Goal: Information Seeking & Learning: Understand process/instructions

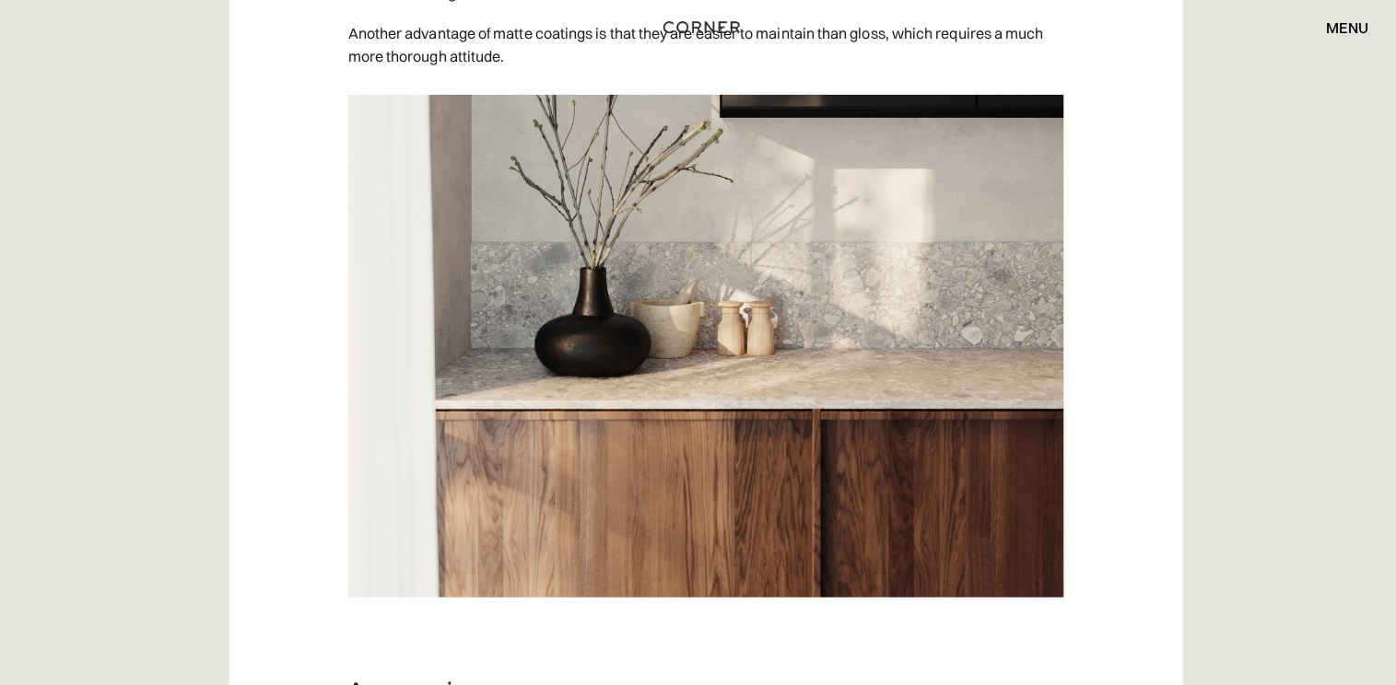
scroll to position [8210, 0]
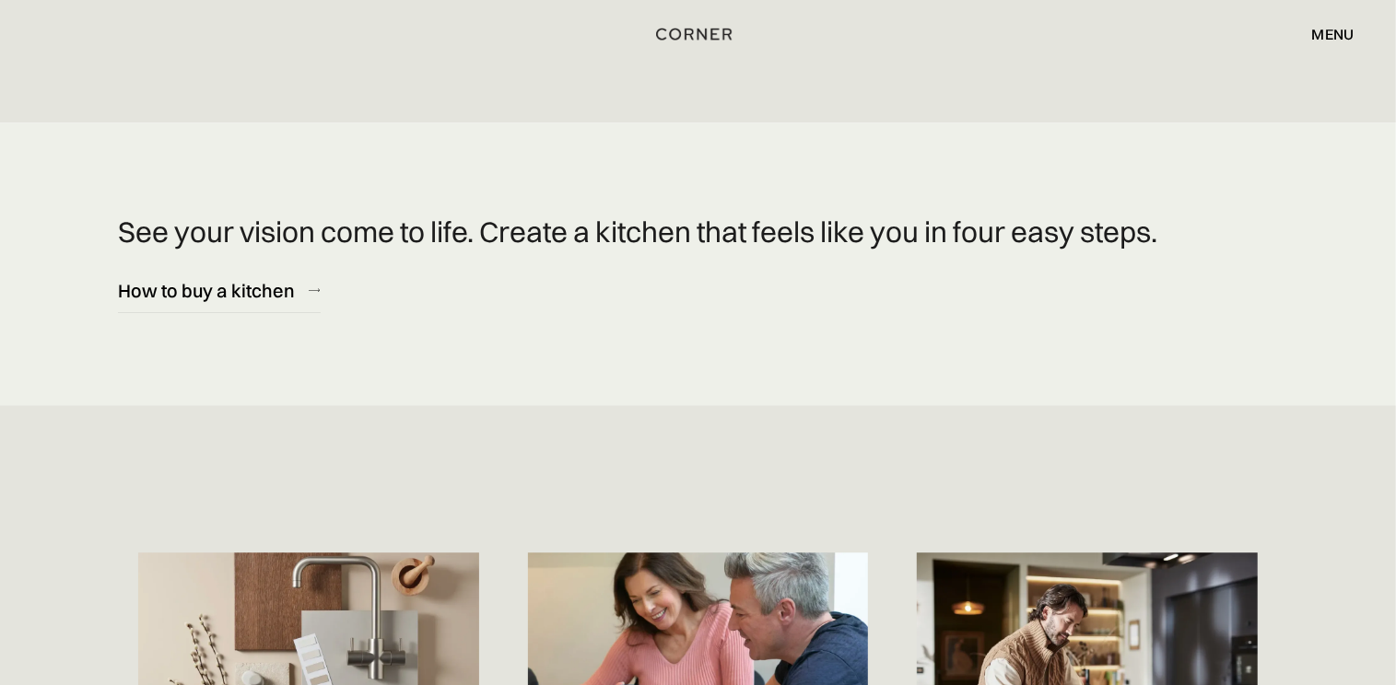
scroll to position [7419, 0]
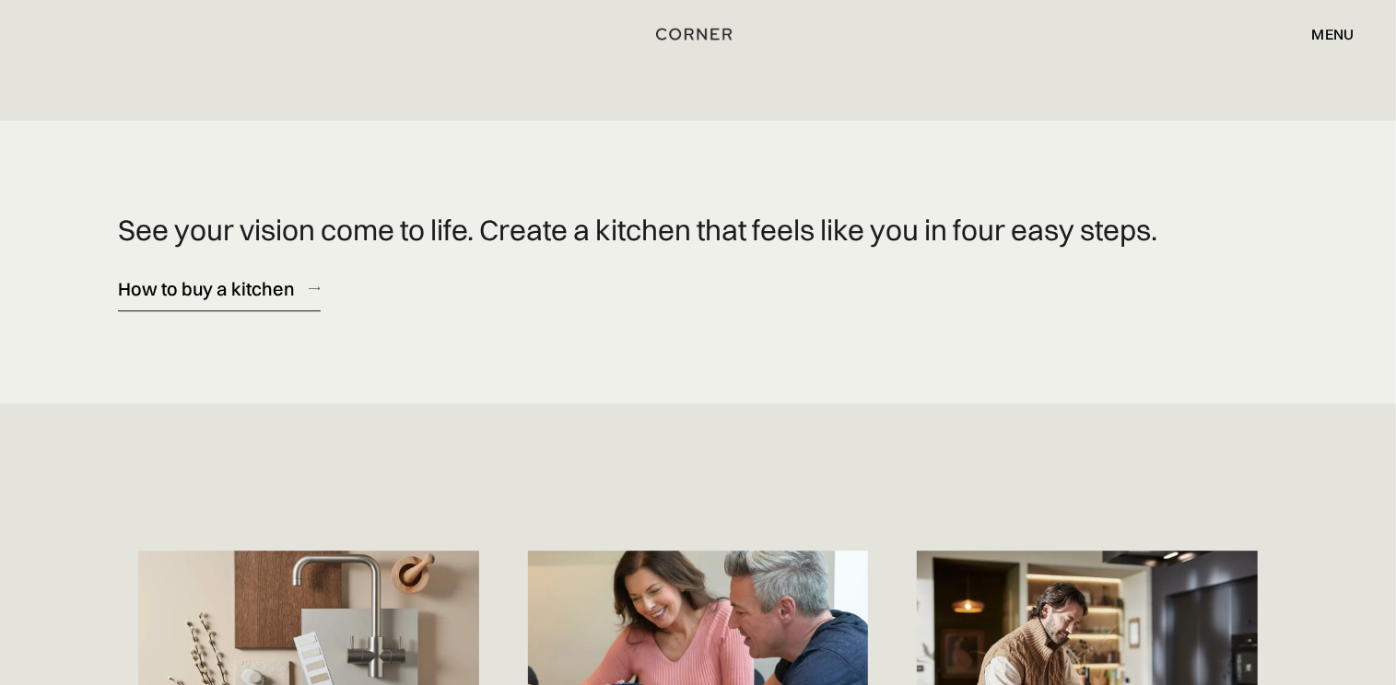
click at [184, 276] on div "How to buy a kitchen" at bounding box center [206, 288] width 177 height 25
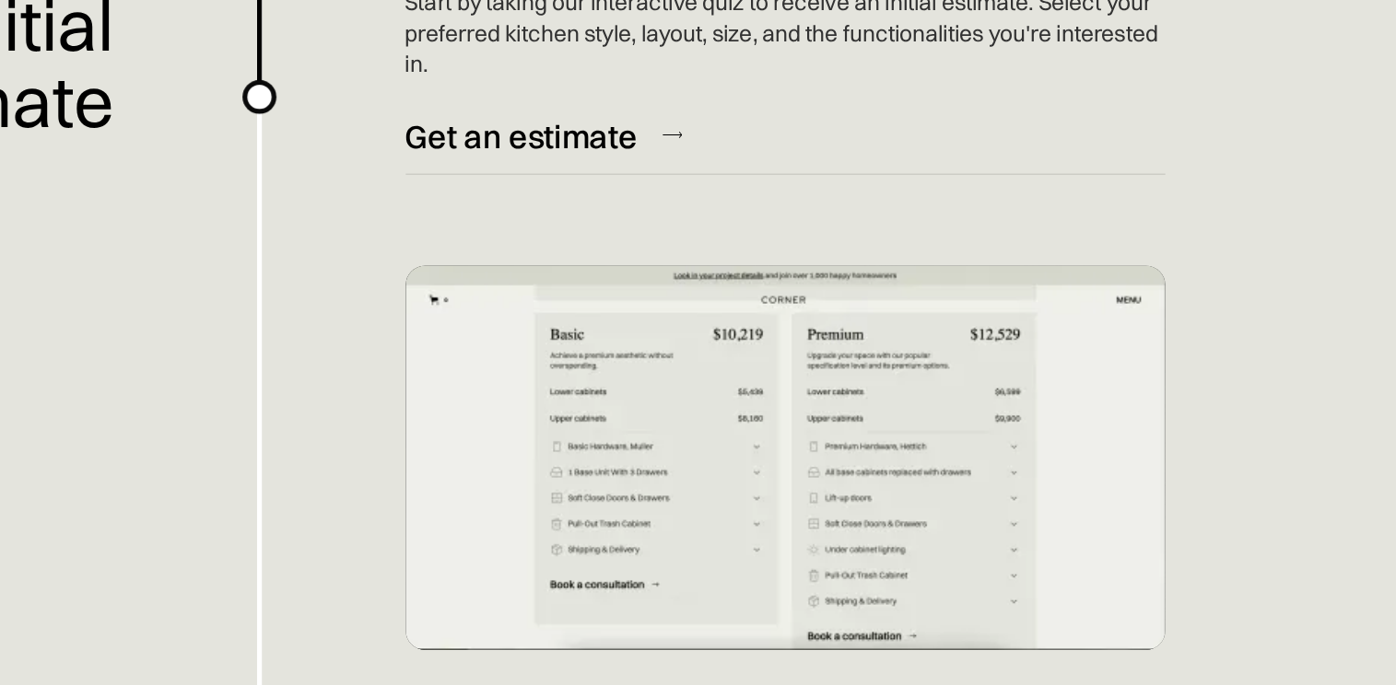
scroll to position [508, 0]
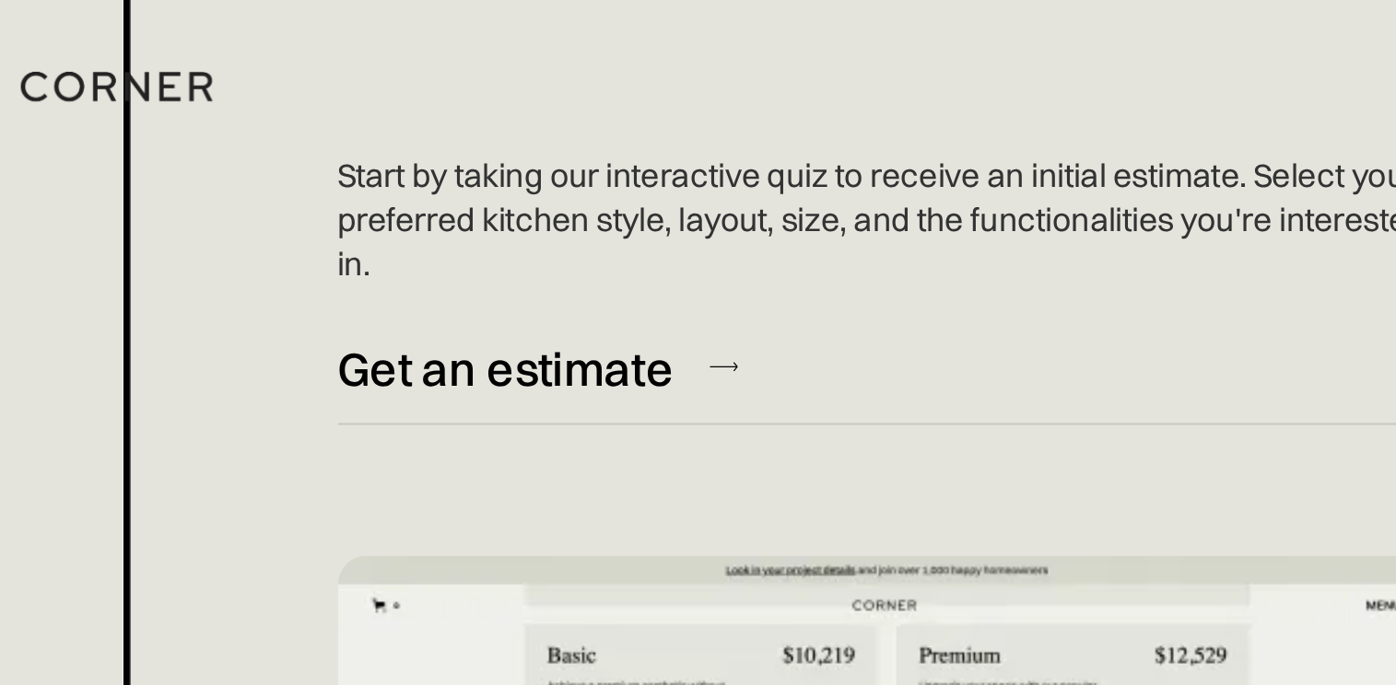
scroll to position [0, 0]
